Goal: Task Accomplishment & Management: Complete application form

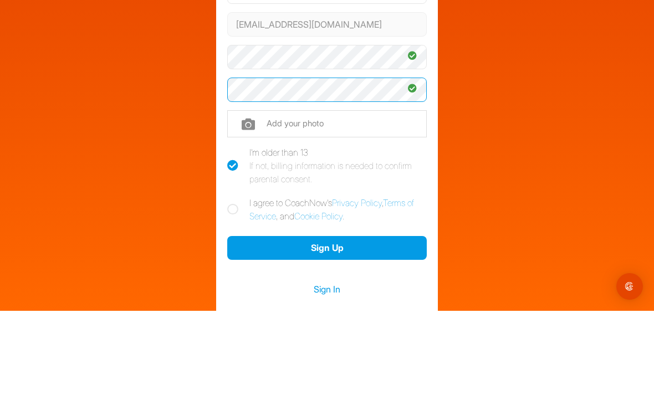
scroll to position [60, 0]
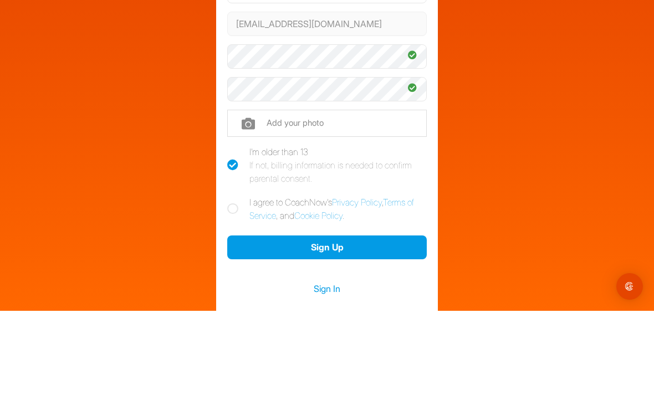
click at [253, 194] on input "file" at bounding box center [326, 207] width 199 height 27
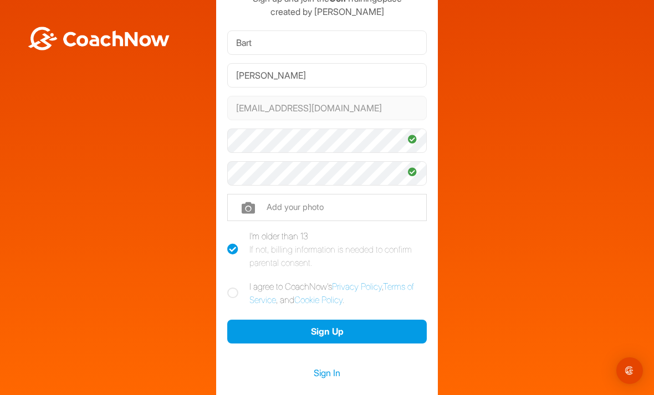
type input "C:\fakepath\IMG_2594.jpeg"
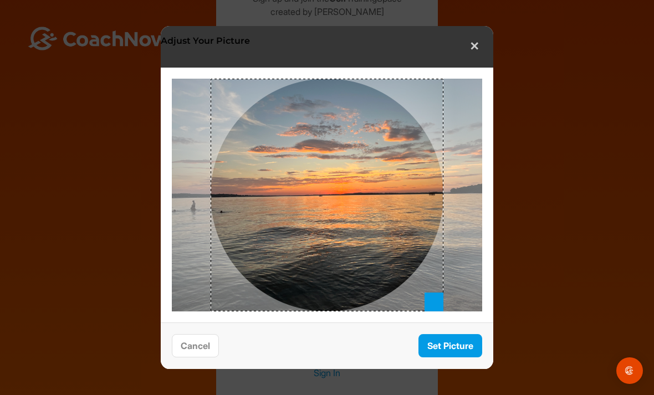
click at [462, 343] on button "Set Picture" at bounding box center [450, 346] width 64 height 24
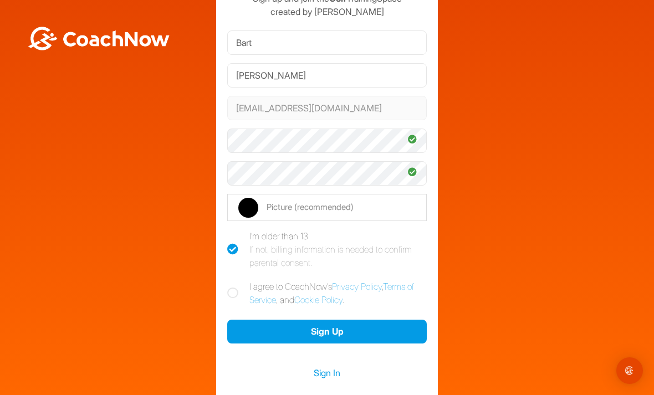
click at [360, 320] on button "Sign Up" at bounding box center [326, 332] width 199 height 24
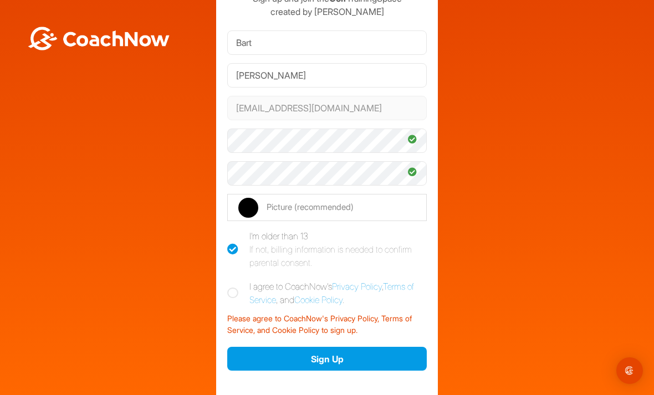
click at [235, 288] on icon at bounding box center [232, 293] width 11 height 11
click at [234, 280] on input "I agree to CoachNow's Privacy Policy , Terms of Service , and Cookie Policy ." at bounding box center [230, 283] width 7 height 7
checkbox input "true"
click at [313, 347] on button "Sign Up" at bounding box center [326, 359] width 199 height 24
